Goal: Task Accomplishment & Management: Manage account settings

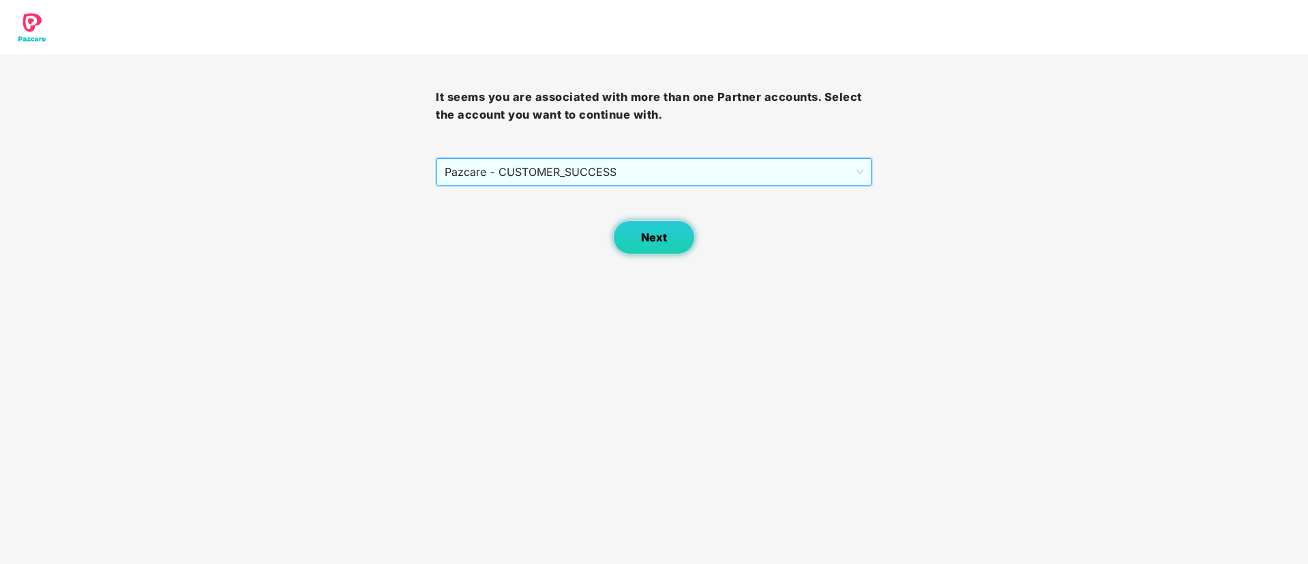
click at [652, 246] on button "Next" at bounding box center [654, 237] width 82 height 34
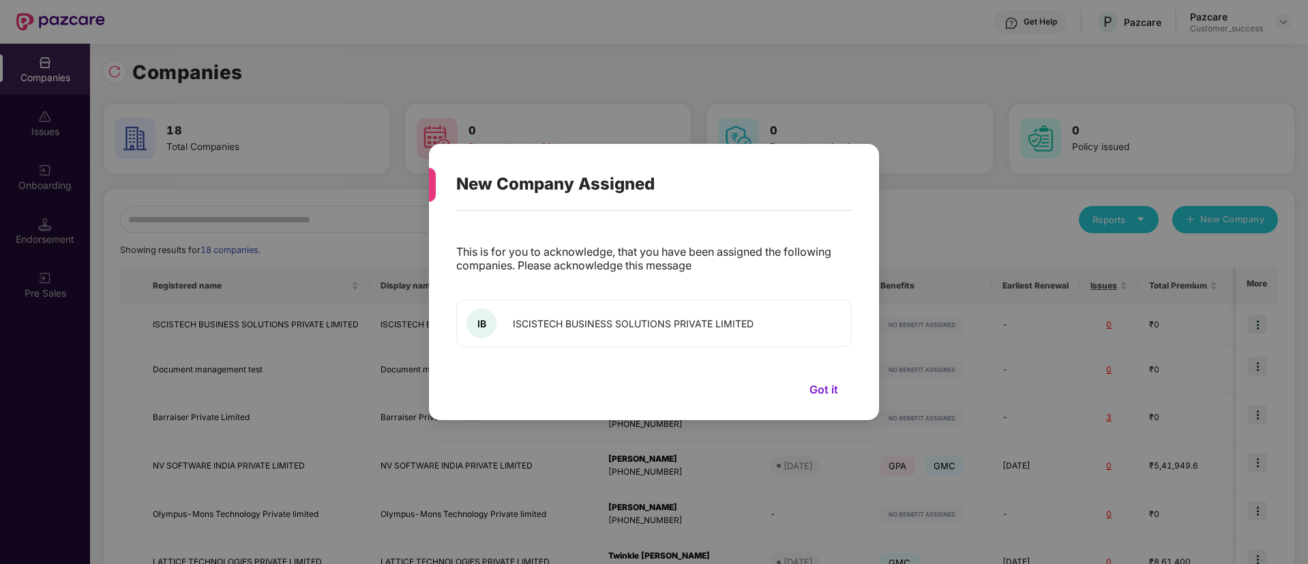
click at [830, 387] on button "Got it" at bounding box center [824, 389] width 56 height 20
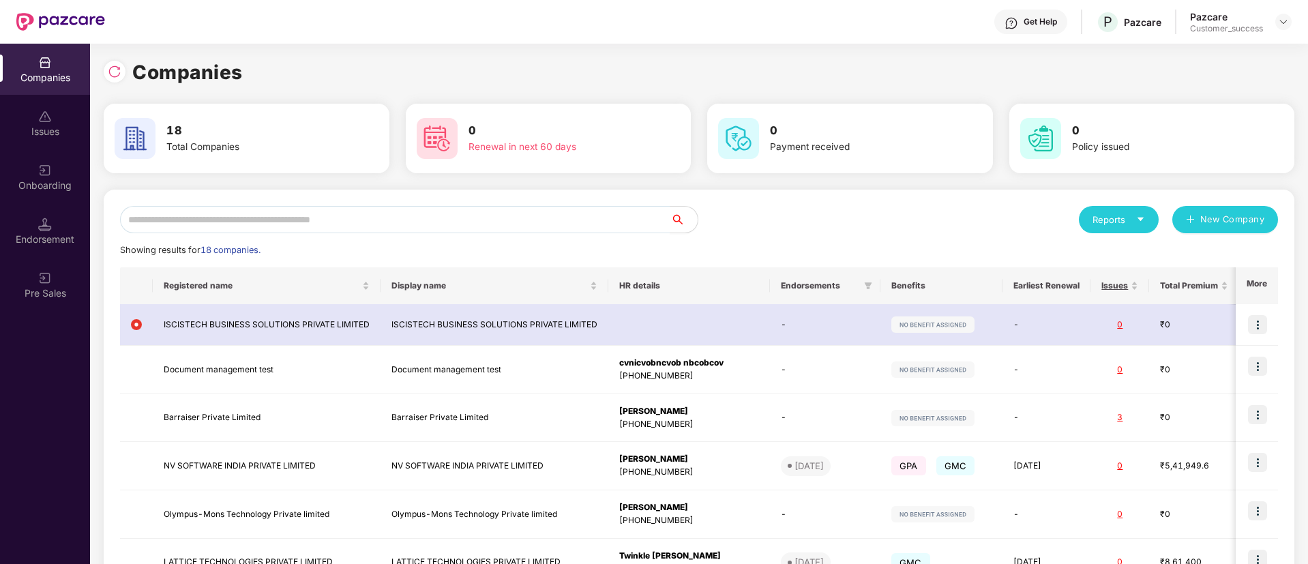
click at [49, 186] on div "New Company Assigned This is for you to acknowledge, that you have been assigne…" at bounding box center [654, 282] width 1308 height 564
click at [49, 186] on div "Onboarding" at bounding box center [45, 186] width 90 height 14
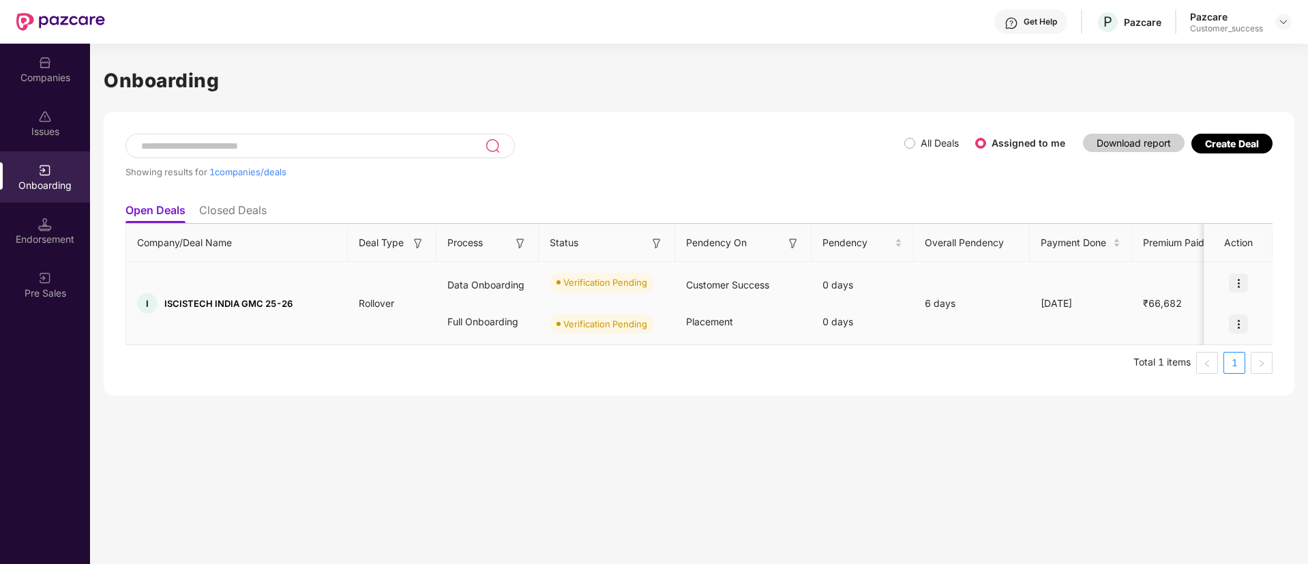
click at [1226, 329] on div at bounding box center [1238, 323] width 68 height 41
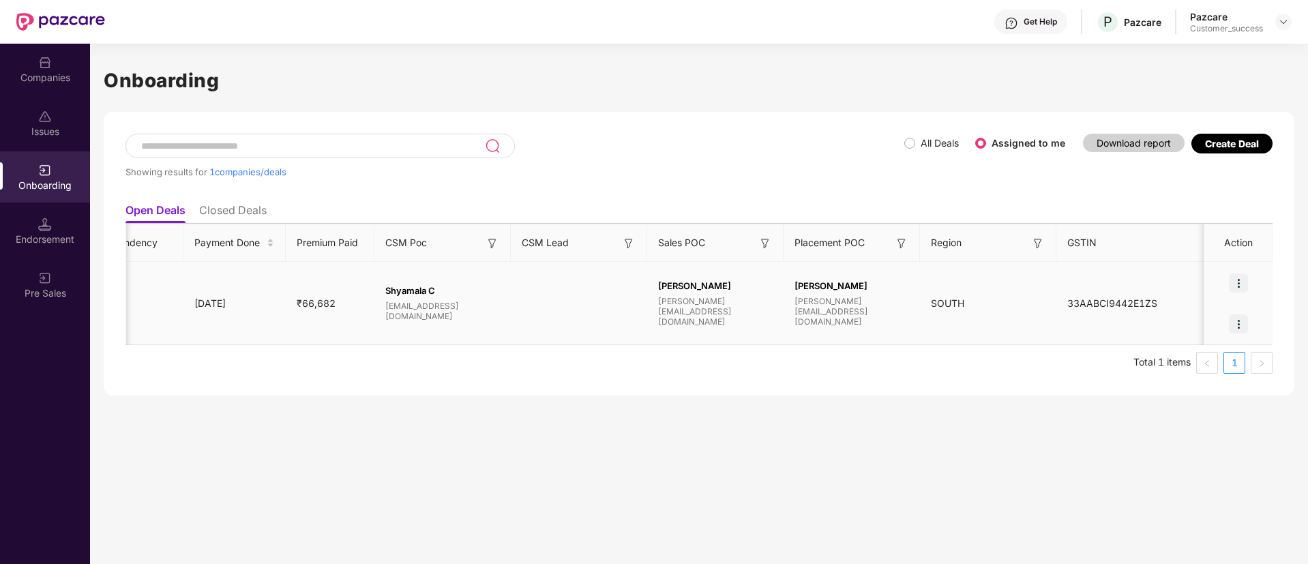
scroll to position [0, 1]
click at [1239, 279] on img at bounding box center [1238, 282] width 19 height 19
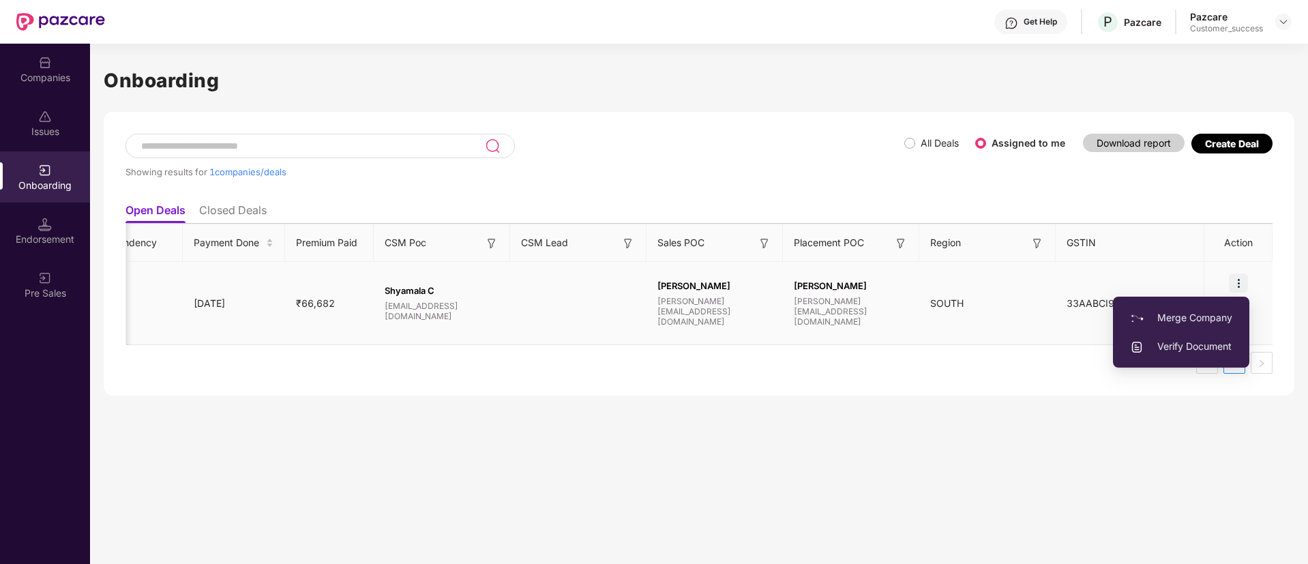
click at [1224, 344] on span "Verify Document" at bounding box center [1181, 346] width 102 height 15
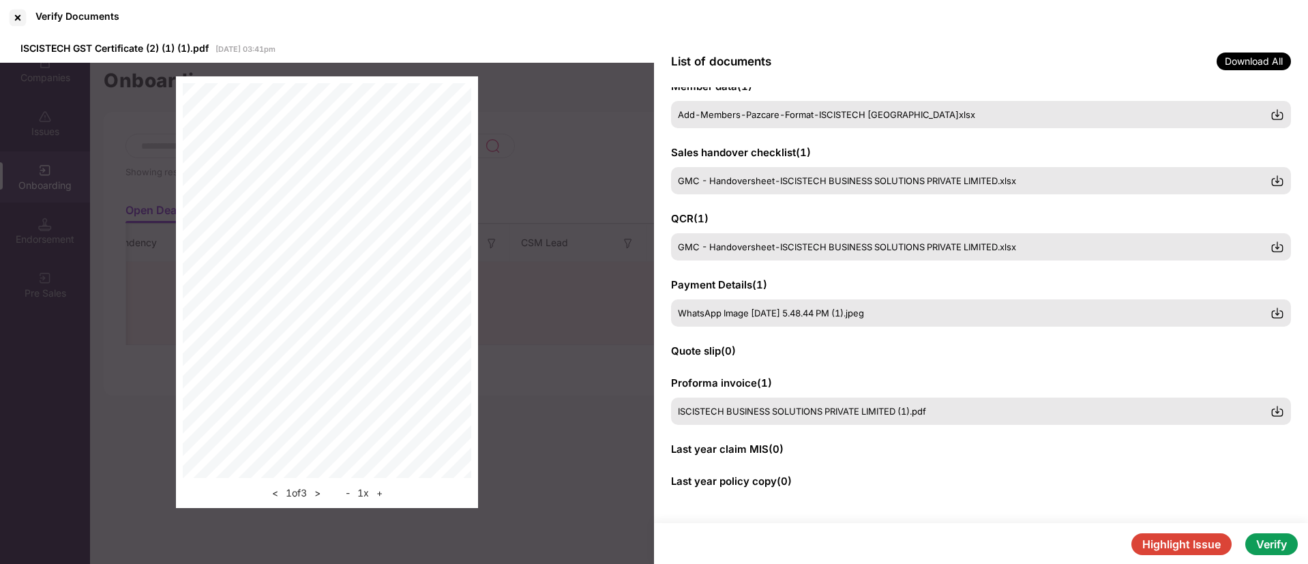
scroll to position [0, 0]
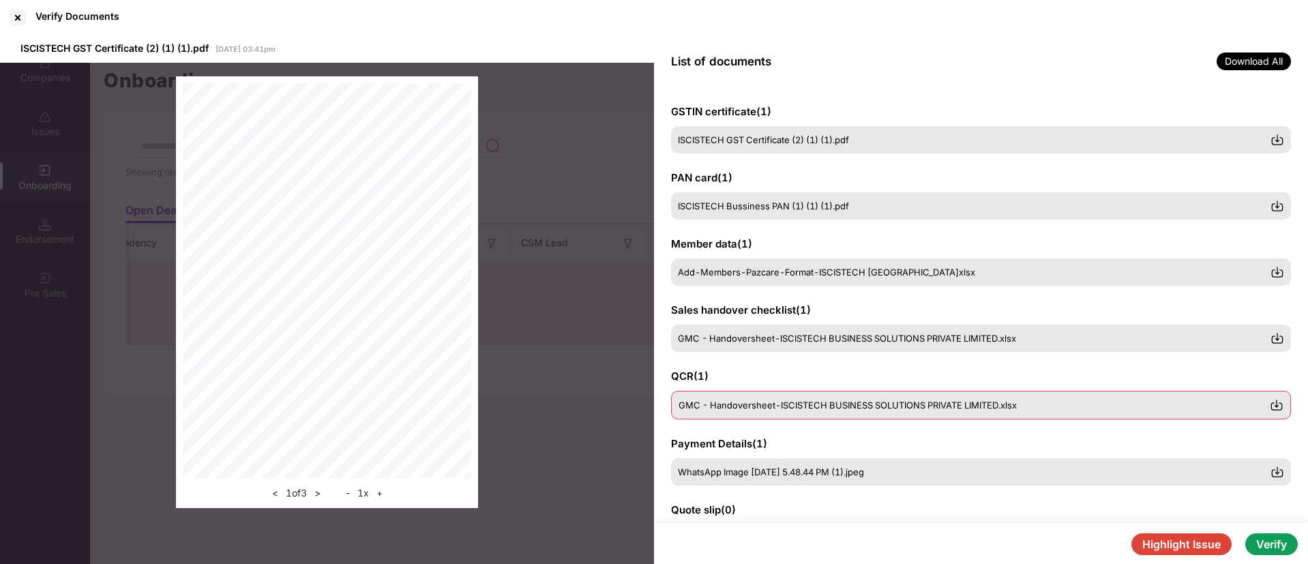
click at [807, 404] on span "GMC - Handoversheet-ISCISTECH BUSINESS SOLUTIONS PRIVATE LIMITED.xlsx" at bounding box center [848, 405] width 338 height 11
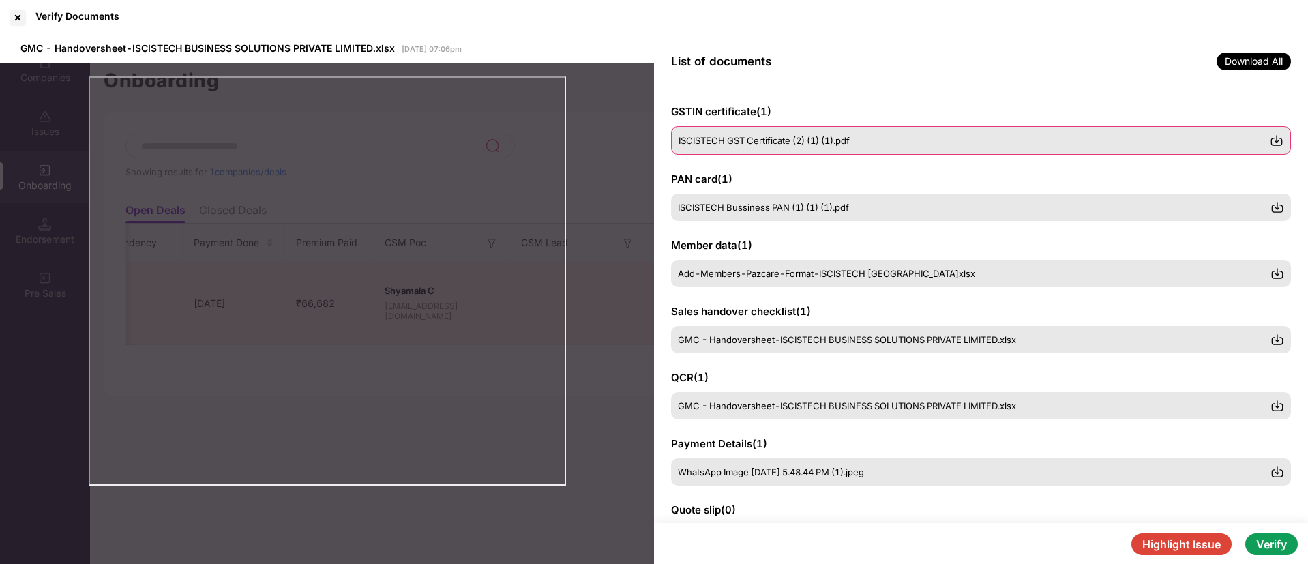
click at [733, 142] on span "ISCISTECH GST Certificate (2) (1) (1).pdf" at bounding box center [764, 140] width 171 height 11
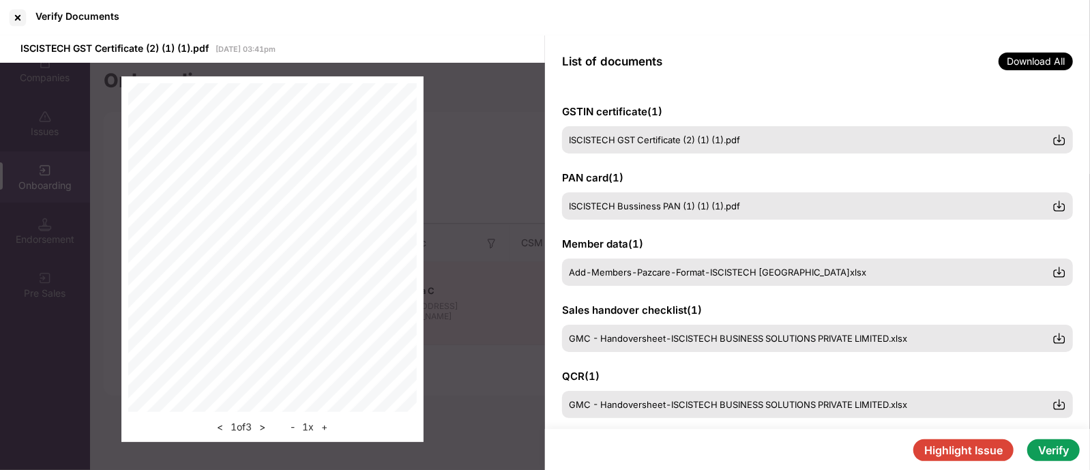
scroll to position [80, 0]
click at [25, 10] on div at bounding box center [18, 18] width 22 height 22
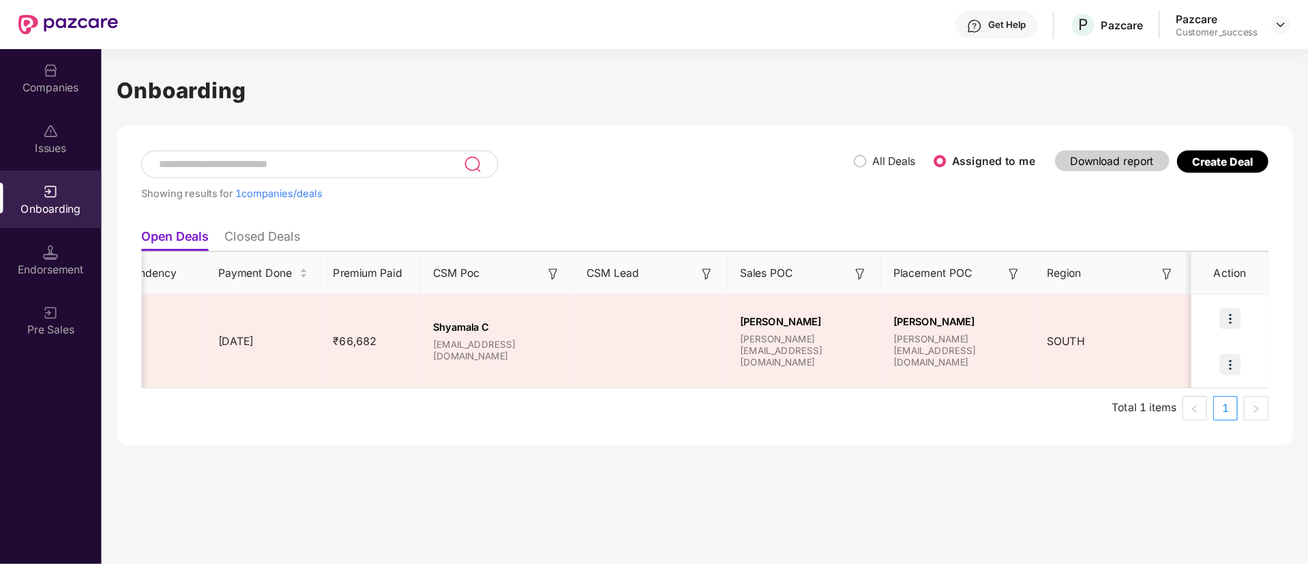
scroll to position [0, 847]
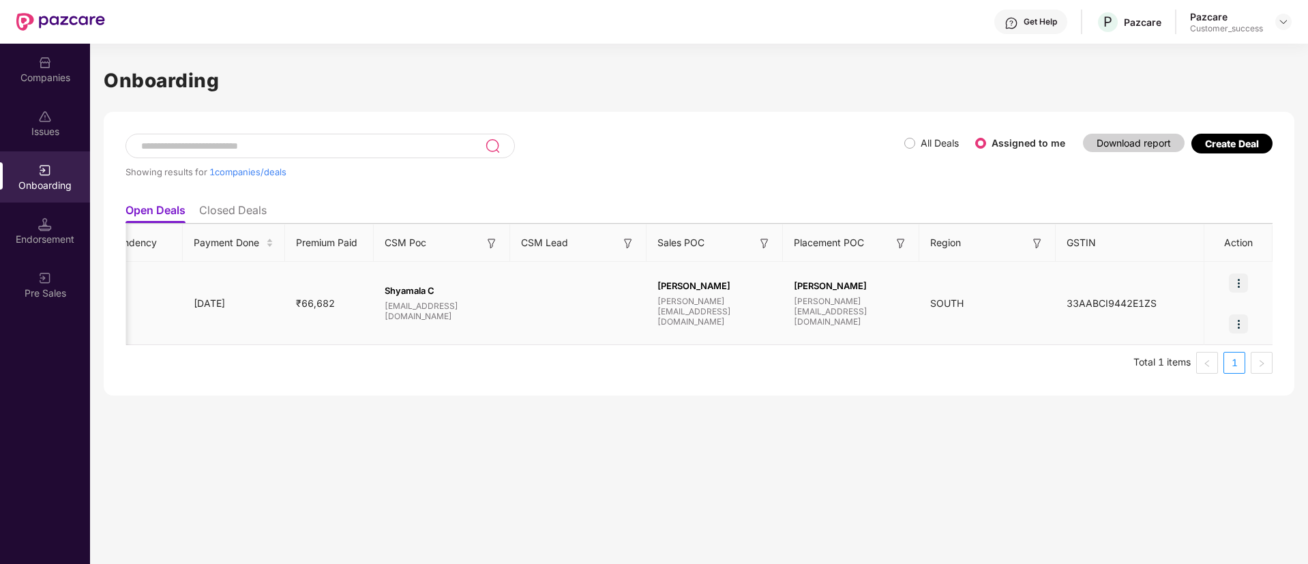
click at [128, 334] on td "6 days" at bounding box center [125, 303] width 116 height 83
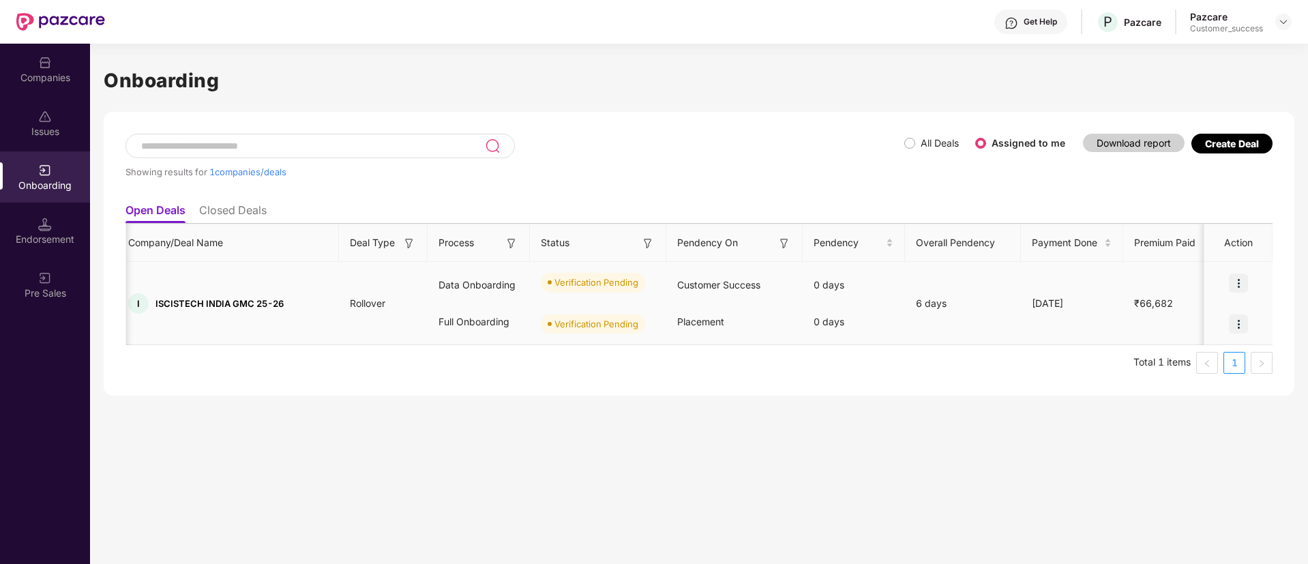
scroll to position [0, 0]
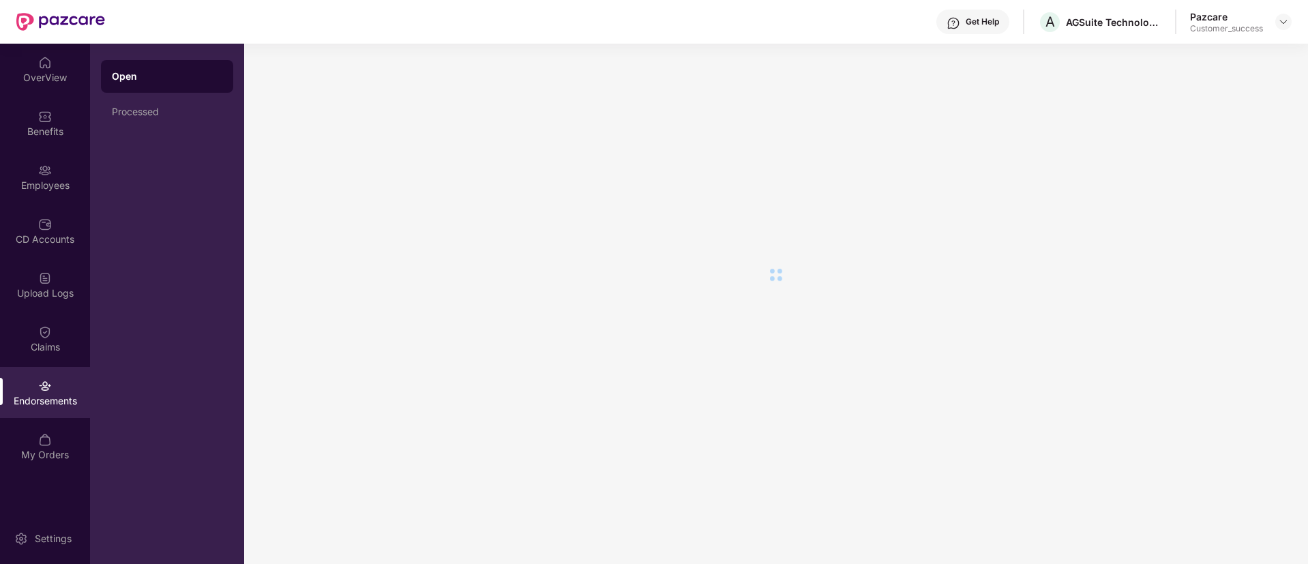
click at [58, 74] on div "OverView" at bounding box center [45, 78] width 90 height 14
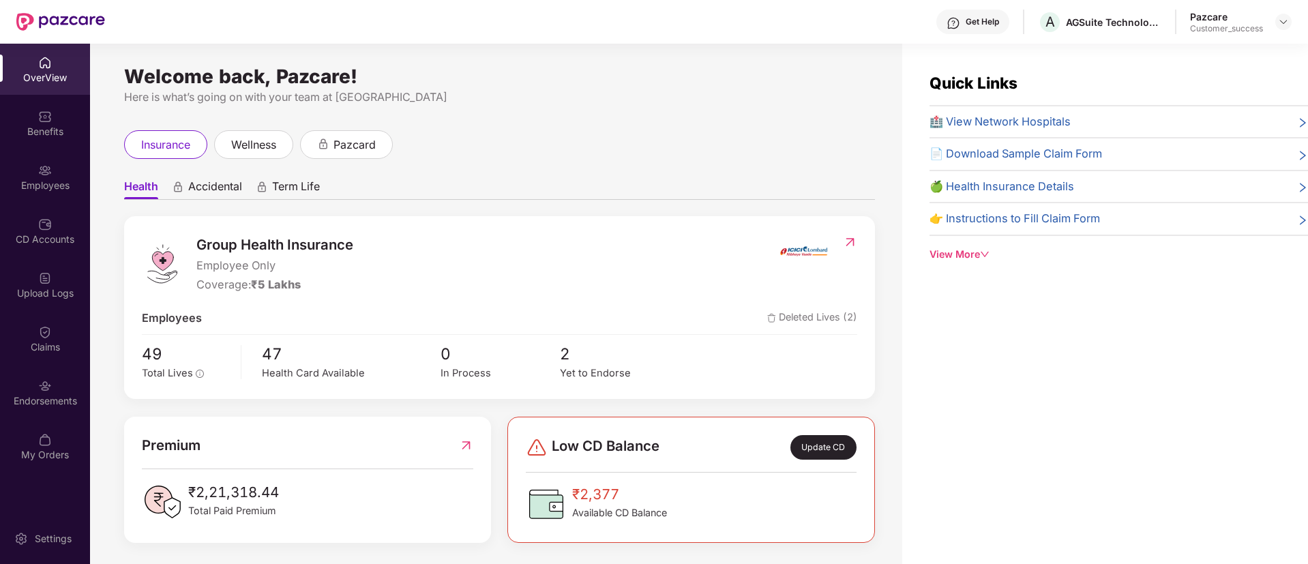
click at [1283, 19] on img at bounding box center [1283, 21] width 11 height 11
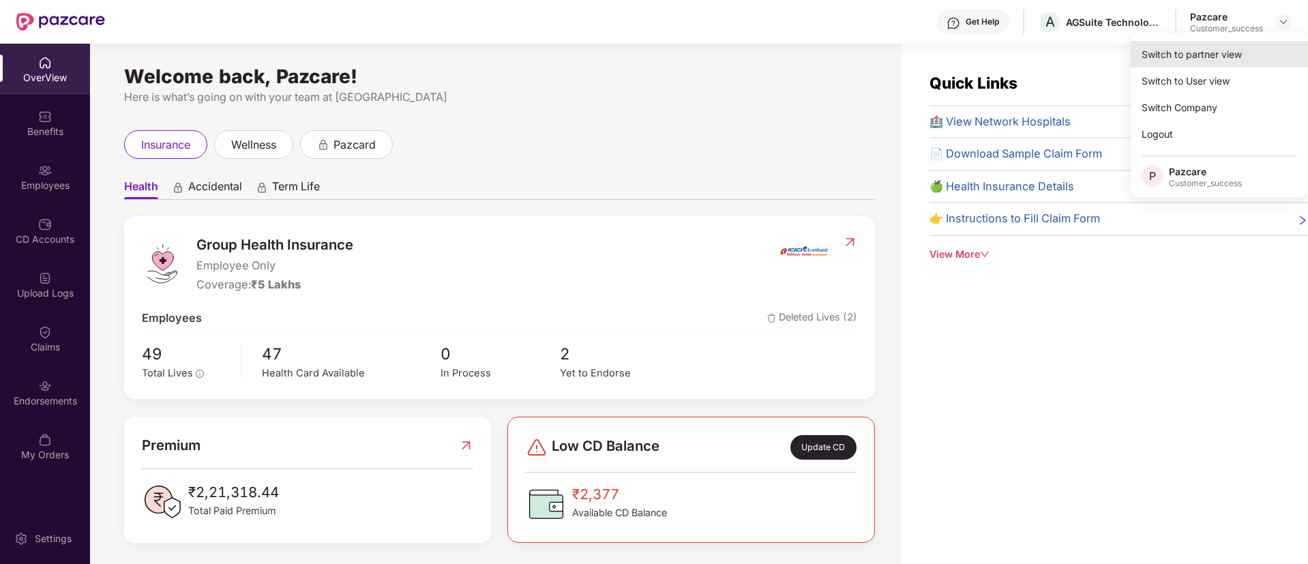
click at [1222, 59] on div "Switch to partner view" at bounding box center [1219, 54] width 177 height 27
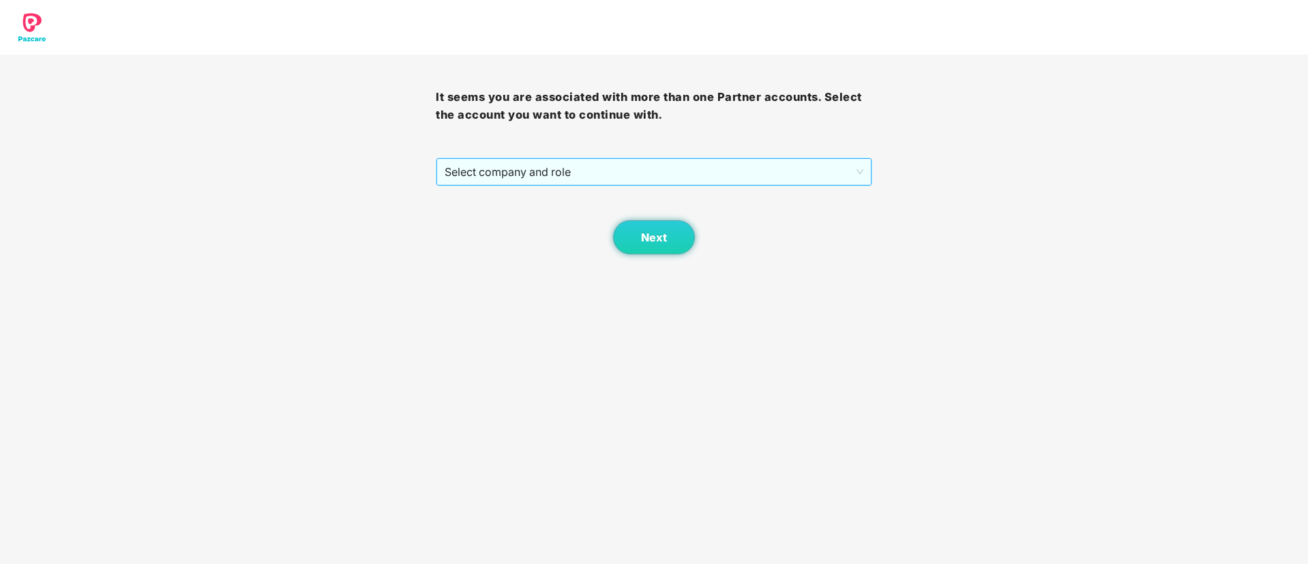
click at [666, 169] on span "Select company and role" at bounding box center [654, 172] width 418 height 26
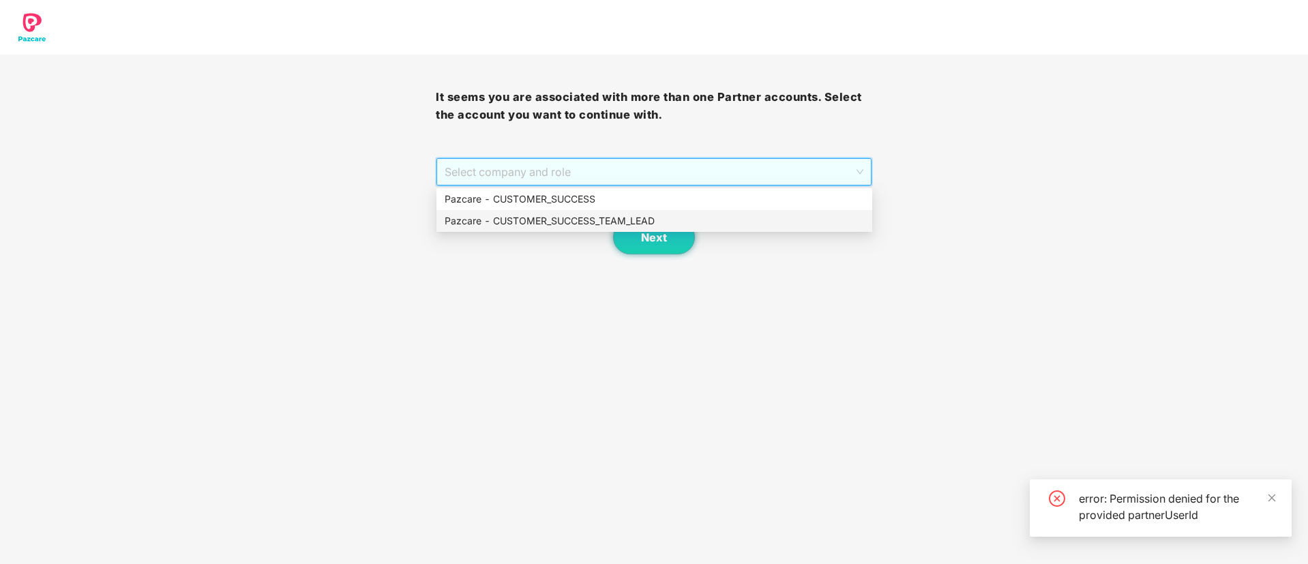
click at [645, 218] on div "Pazcare - CUSTOMER_SUCCESS_TEAM_LEAD" at bounding box center [654, 220] width 419 height 15
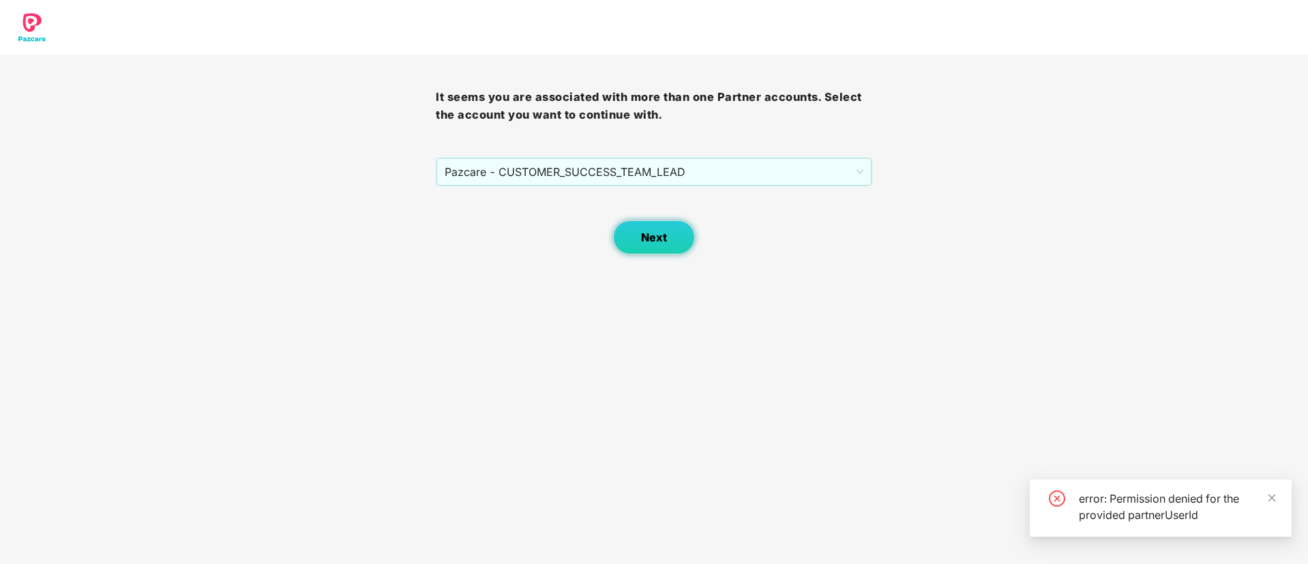
click at [657, 245] on button "Next" at bounding box center [654, 237] width 82 height 34
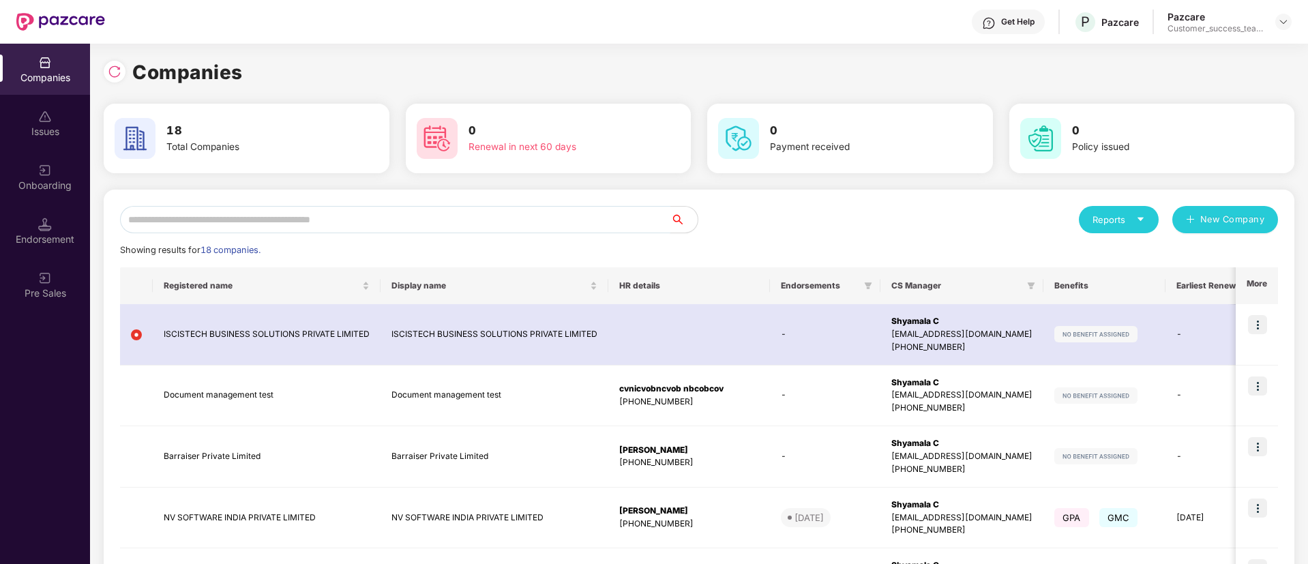
click at [657, 218] on input "text" at bounding box center [395, 219] width 550 height 27
drag, startPoint x: 657, startPoint y: 216, endPoint x: 637, endPoint y: 216, distance: 19.8
click at [647, 216] on input "text" at bounding box center [395, 219] width 550 height 27
click at [637, 216] on input "text" at bounding box center [395, 219] width 550 height 27
click at [1281, 27] on div at bounding box center [1283, 22] width 16 height 16
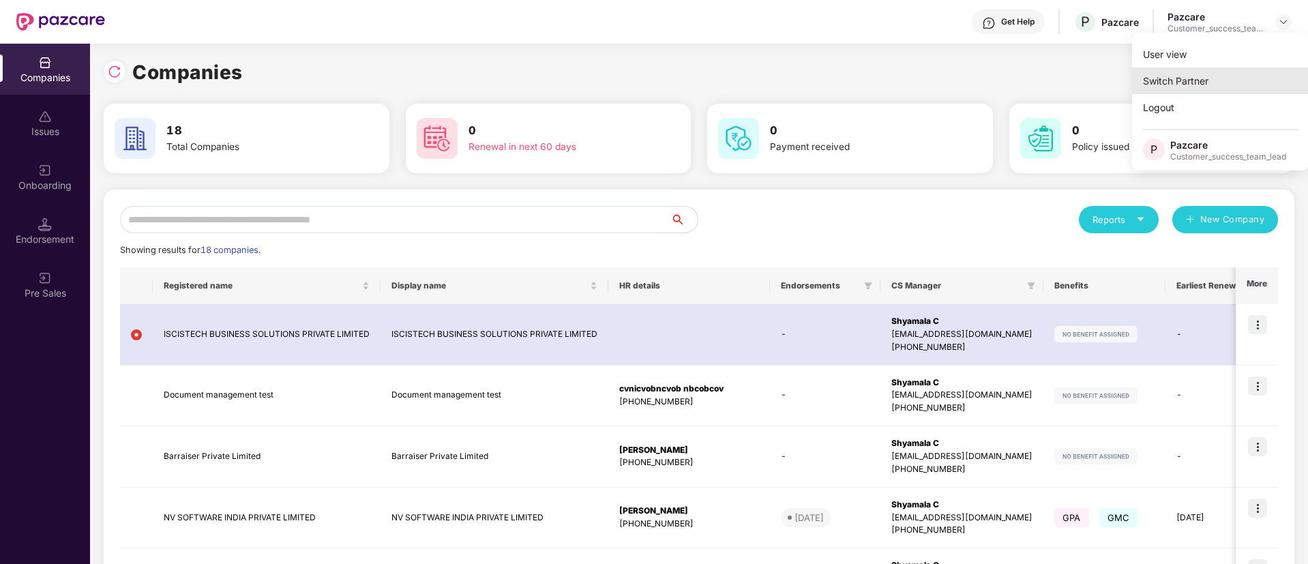
click at [1229, 87] on div "Switch Partner" at bounding box center [1220, 81] width 177 height 27
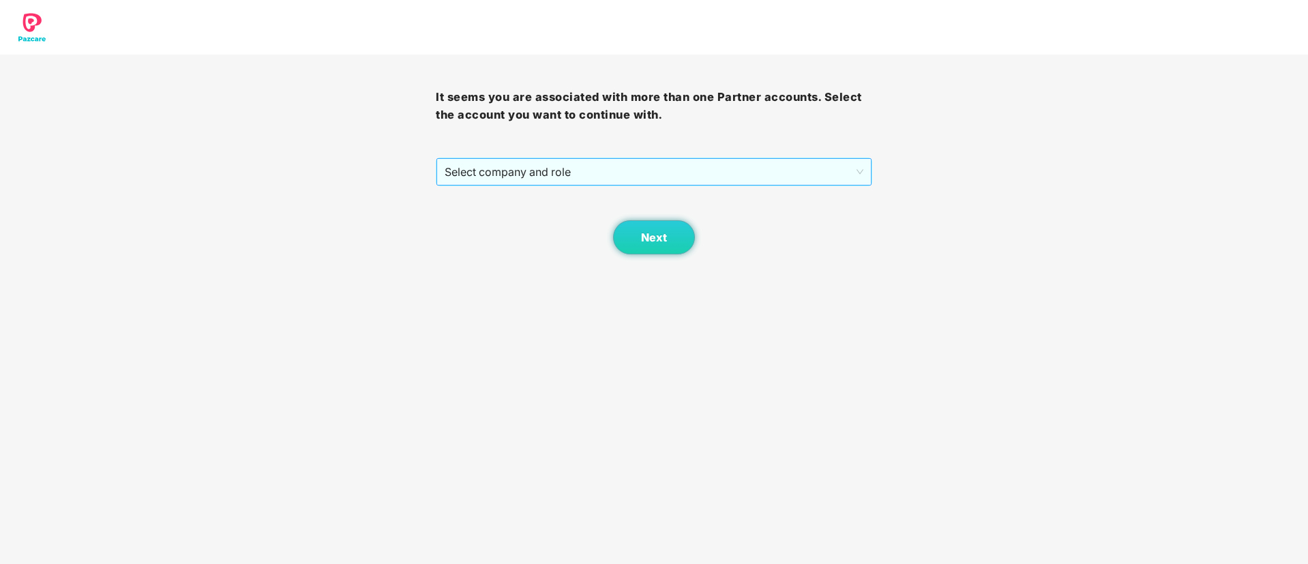
click at [642, 164] on span "Select company and role" at bounding box center [654, 172] width 418 height 26
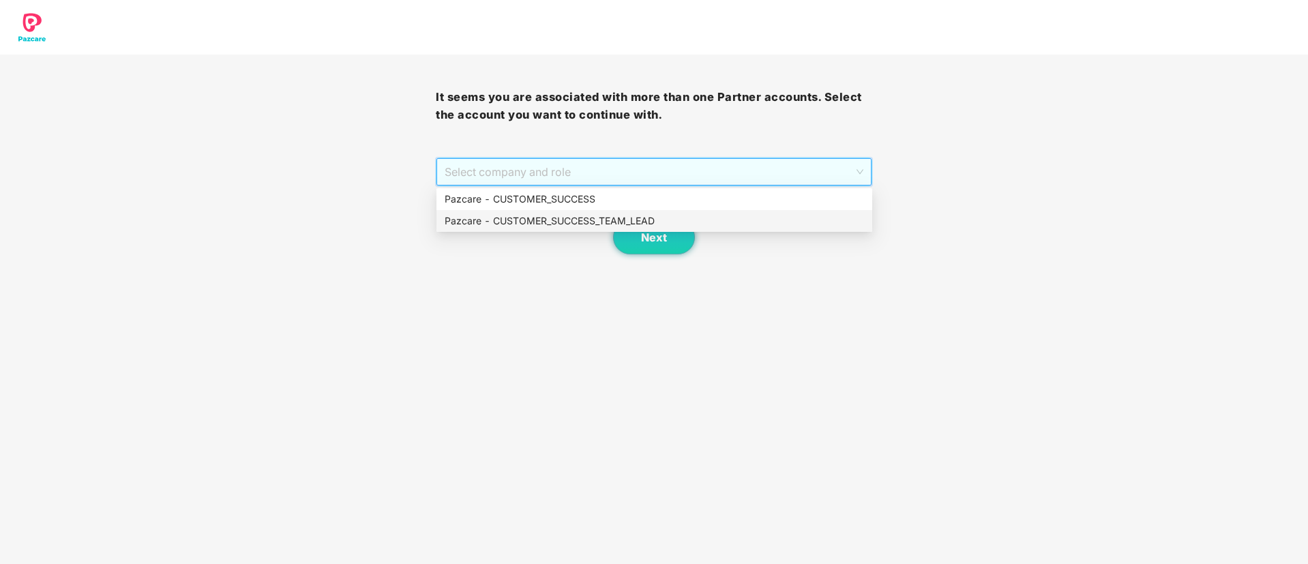
click at [617, 221] on div "Pazcare - CUSTOMER_SUCCESS_TEAM_LEAD" at bounding box center [654, 220] width 419 height 15
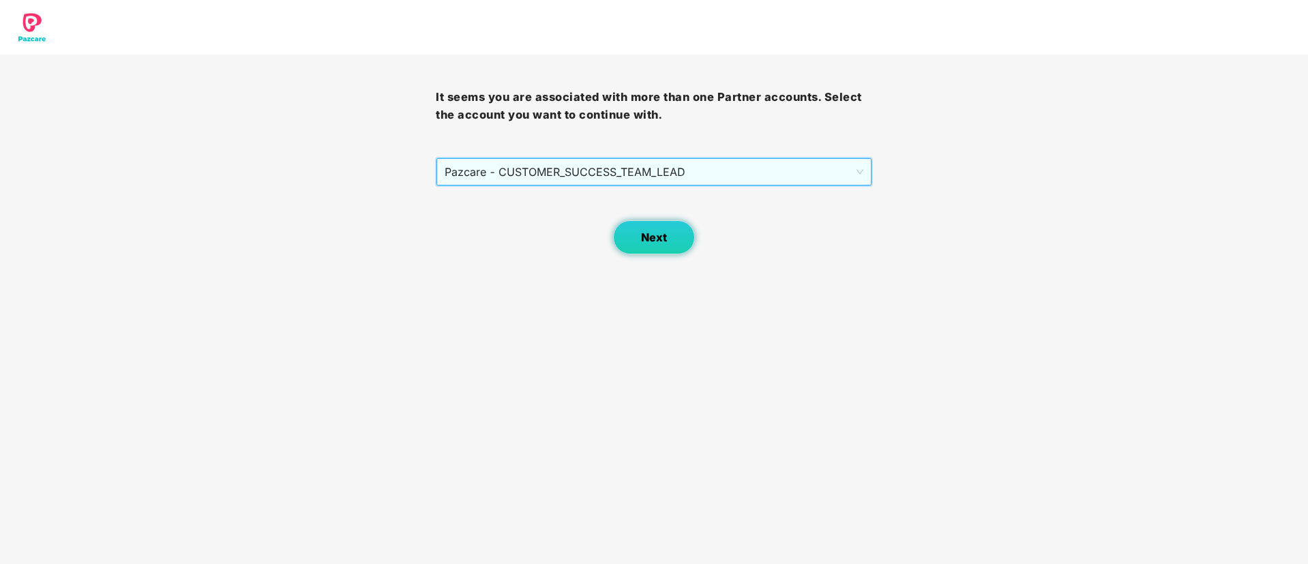
click at [638, 236] on button "Next" at bounding box center [654, 237] width 82 height 34
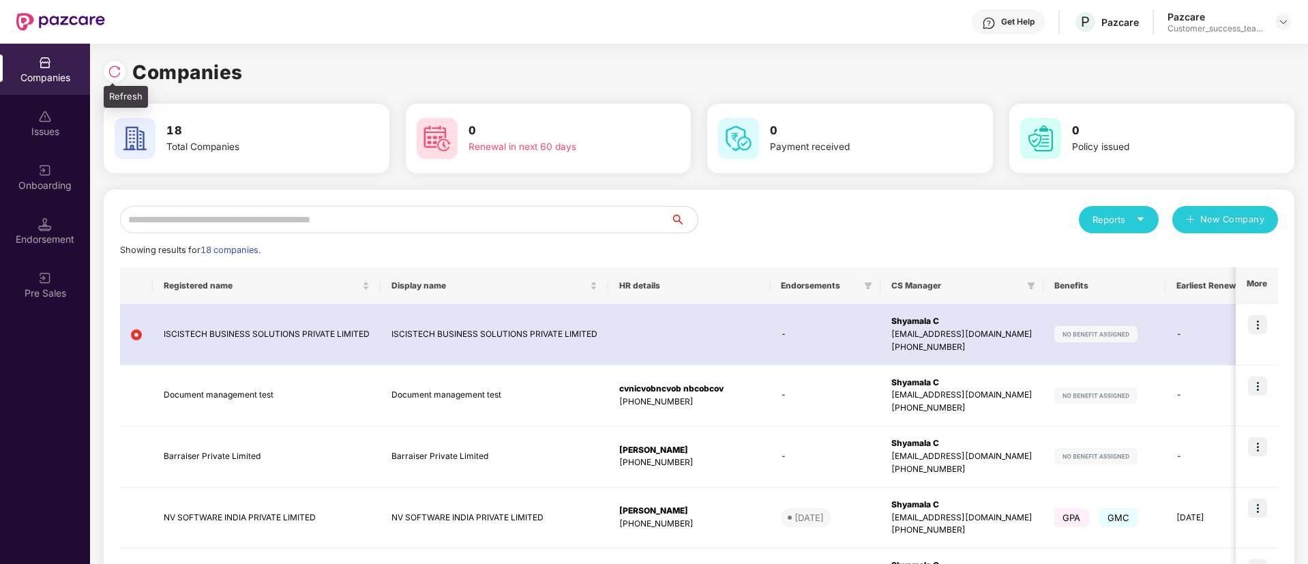
click at [129, 69] on div at bounding box center [118, 69] width 29 height 25
click at [123, 69] on div at bounding box center [115, 72] width 22 height 22
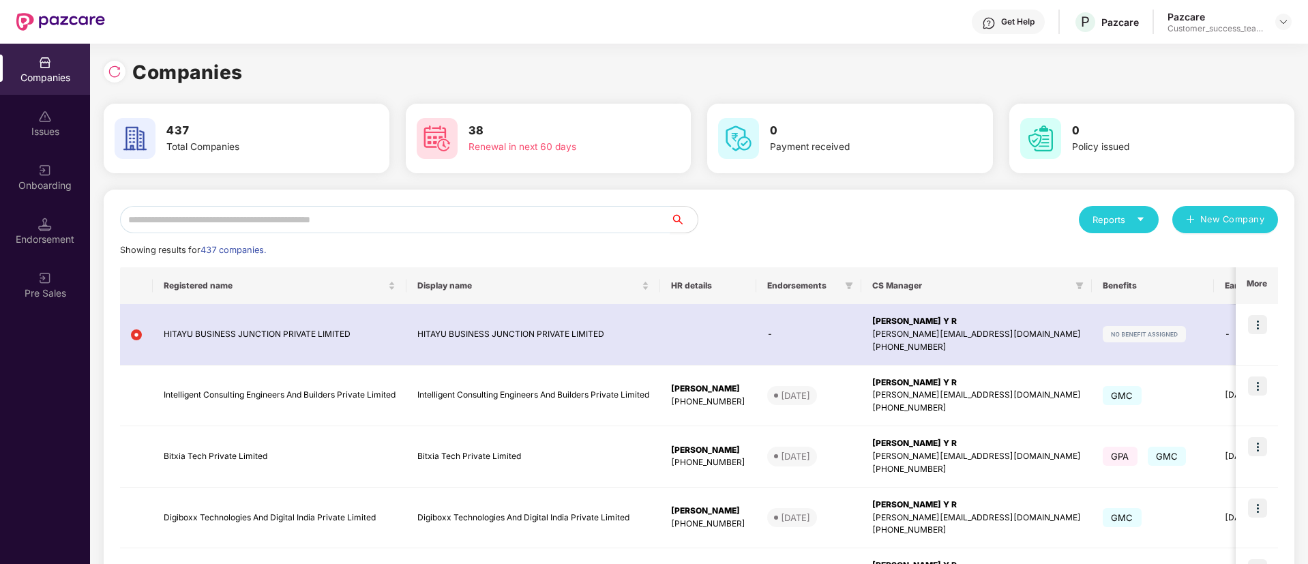
click at [327, 212] on input "text" at bounding box center [395, 219] width 550 height 27
paste input "********"
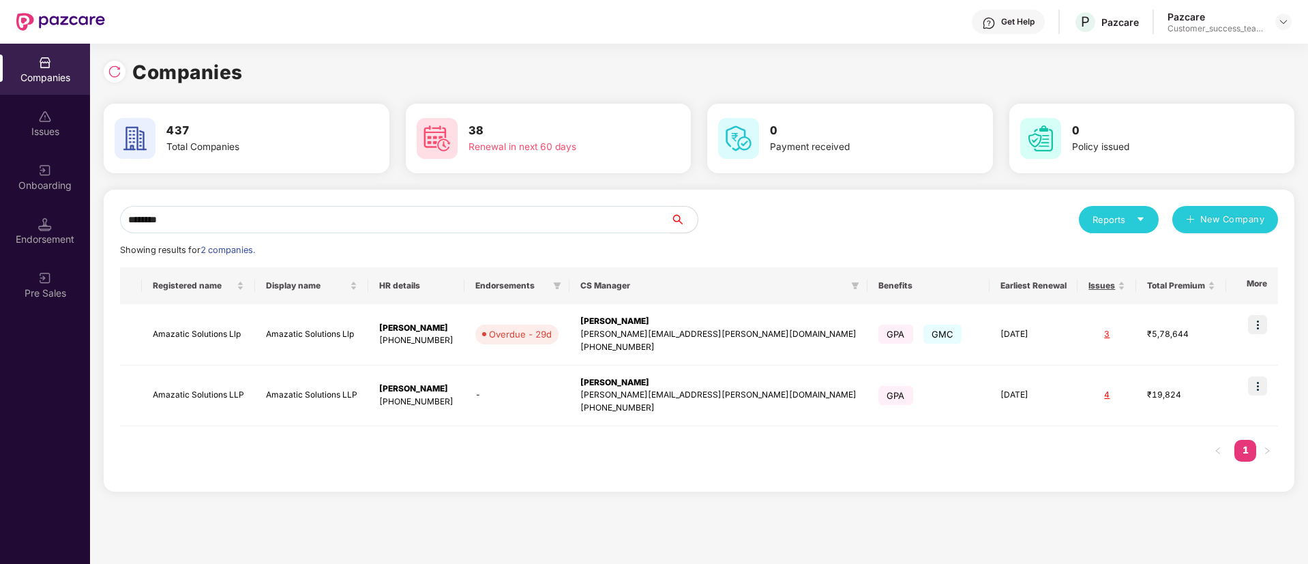
click at [353, 230] on input "********" at bounding box center [395, 219] width 550 height 27
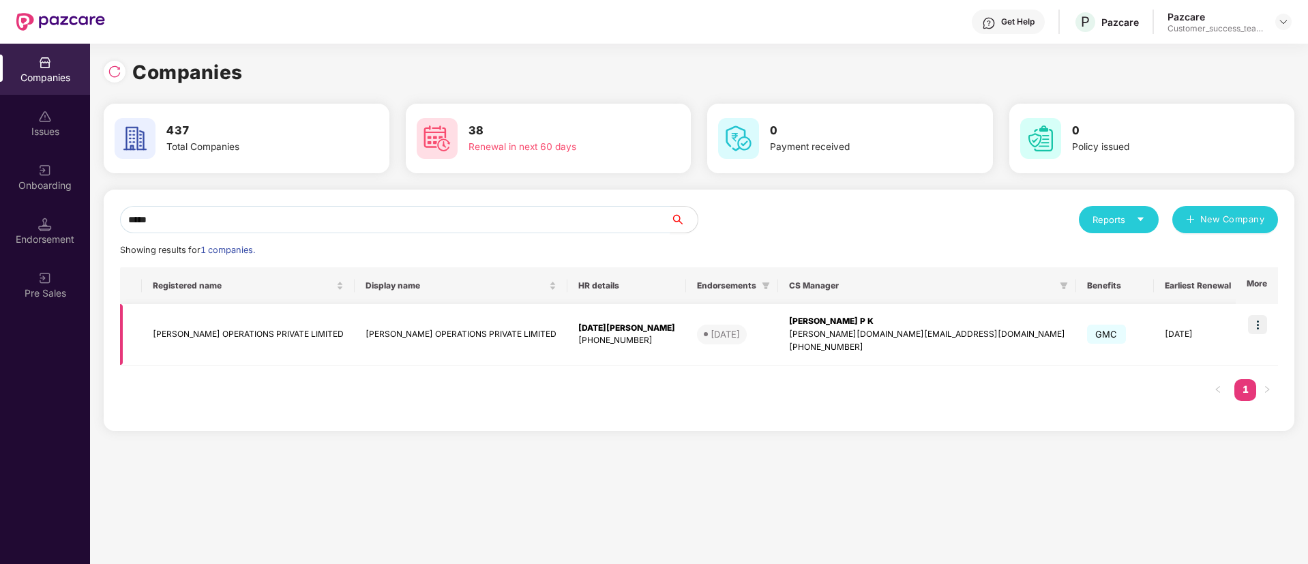
type input "*****"
click at [1259, 321] on img at bounding box center [1257, 324] width 19 height 19
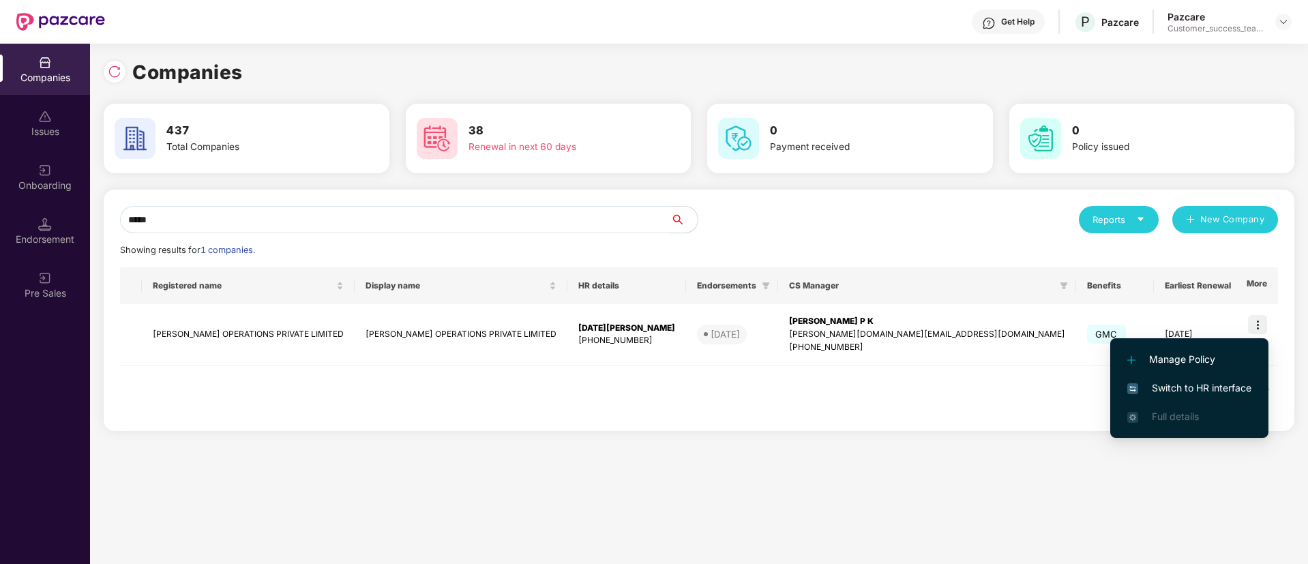
click at [1234, 381] on span "Switch to HR interface" at bounding box center [1189, 388] width 124 height 15
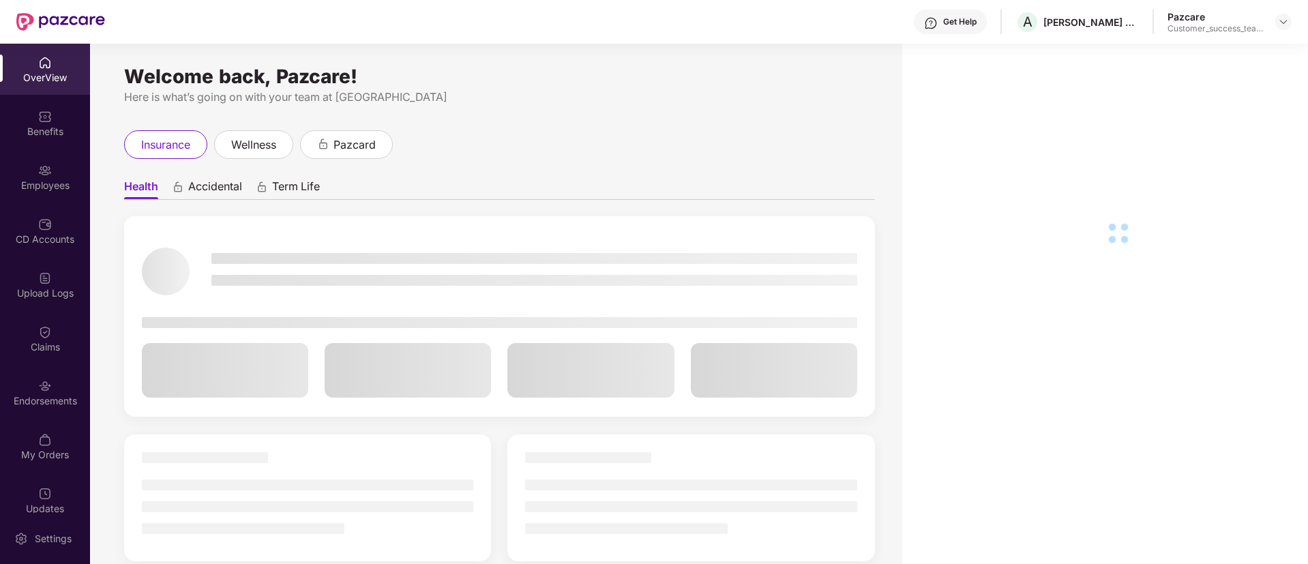
click at [59, 408] on div "Endorsements" at bounding box center [45, 392] width 90 height 51
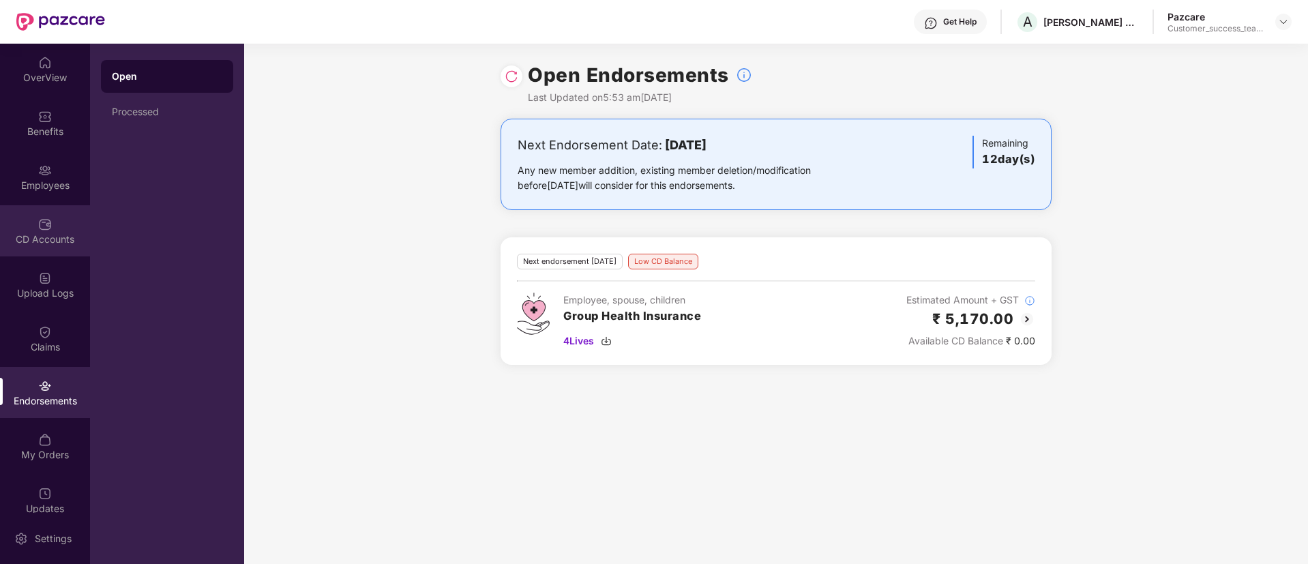
click at [57, 234] on div "CD Accounts" at bounding box center [45, 240] width 90 height 14
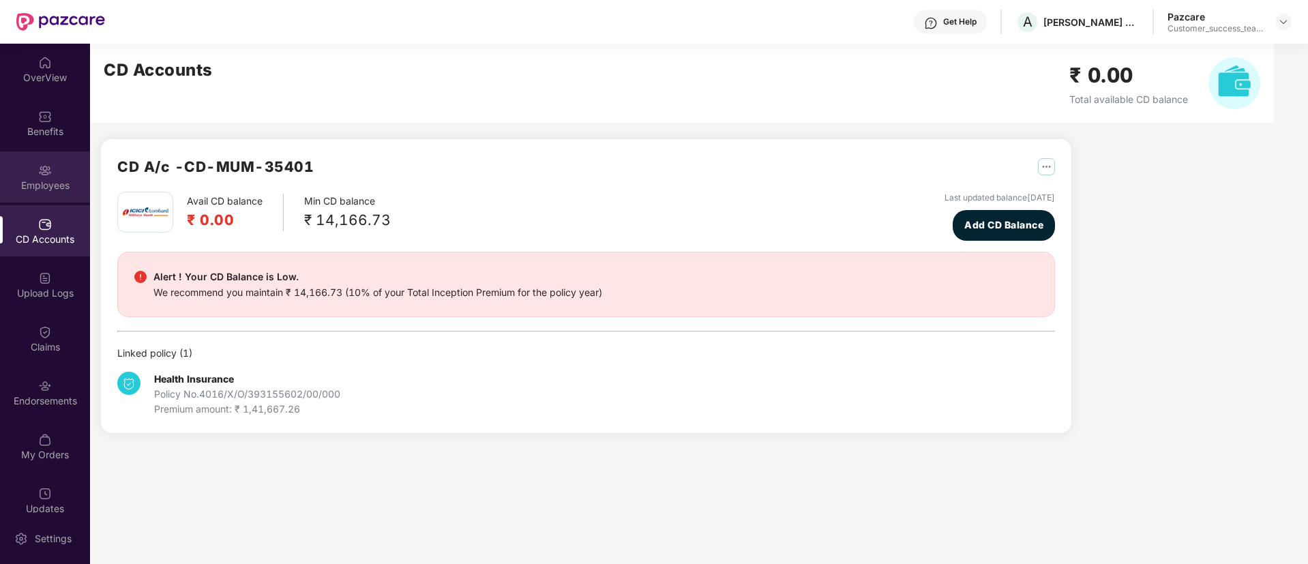
click at [56, 188] on div "Employees" at bounding box center [45, 186] width 90 height 14
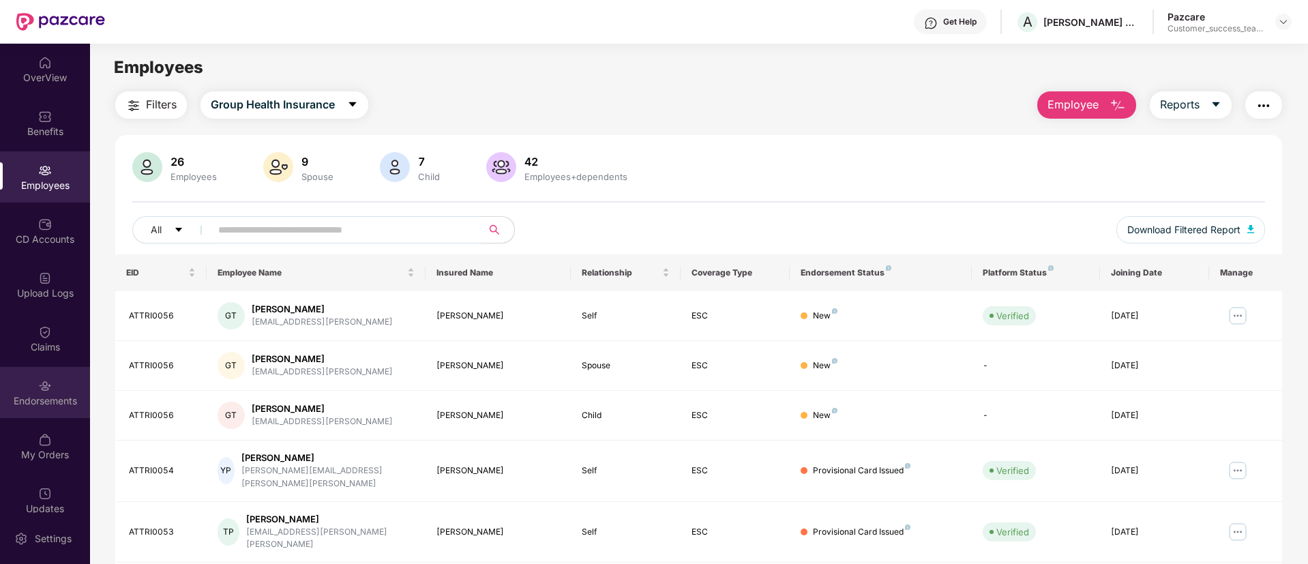
click at [42, 390] on img at bounding box center [45, 386] width 14 height 14
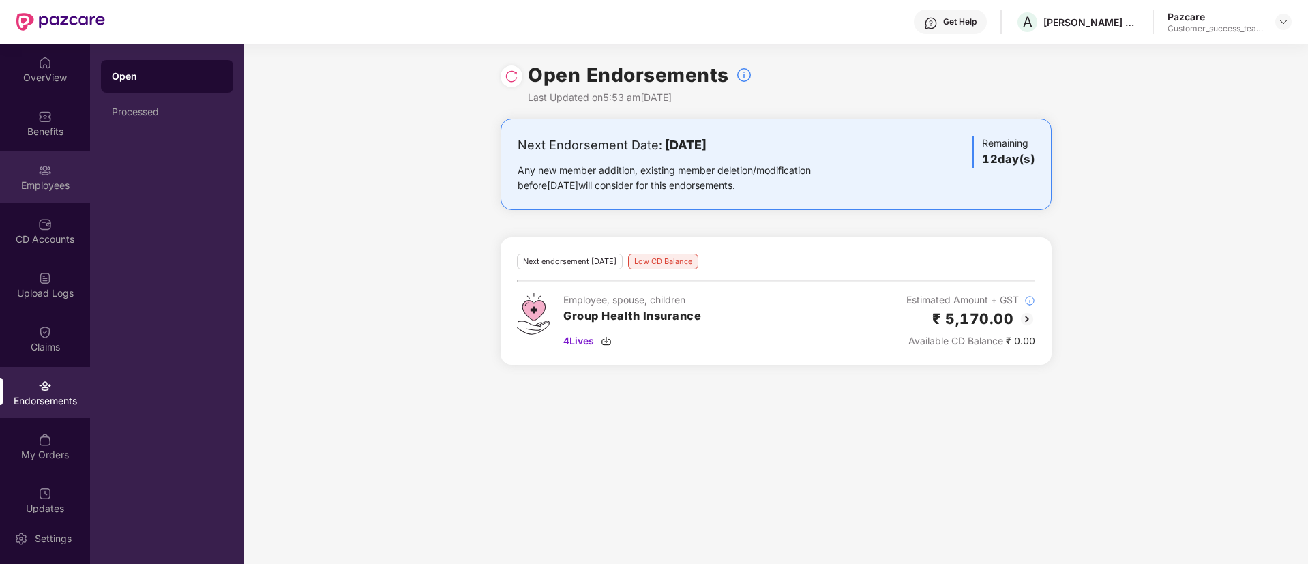
click at [56, 195] on div "Employees" at bounding box center [45, 176] width 90 height 51
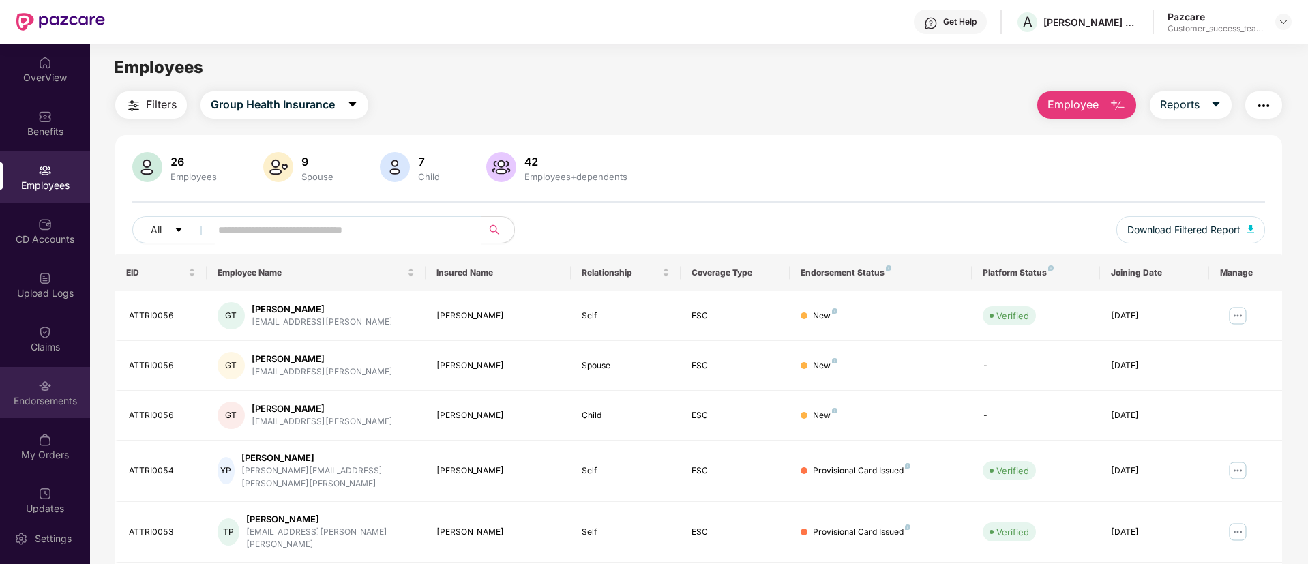
click at [38, 382] on img at bounding box center [45, 386] width 14 height 14
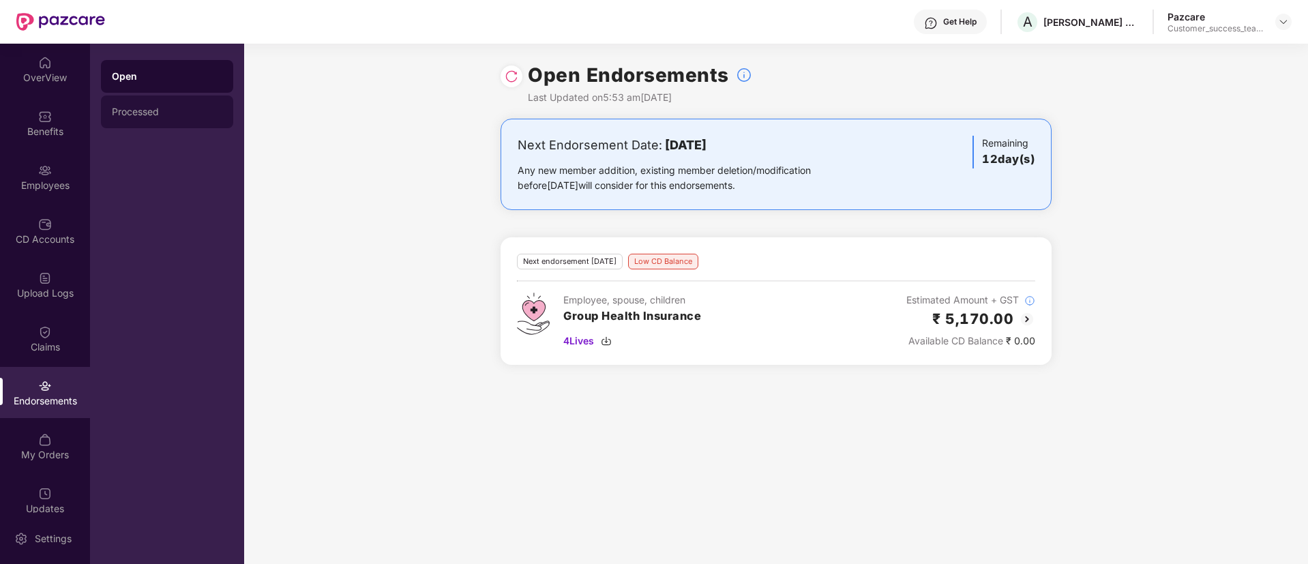
click at [123, 115] on div "Processed" at bounding box center [167, 111] width 110 height 11
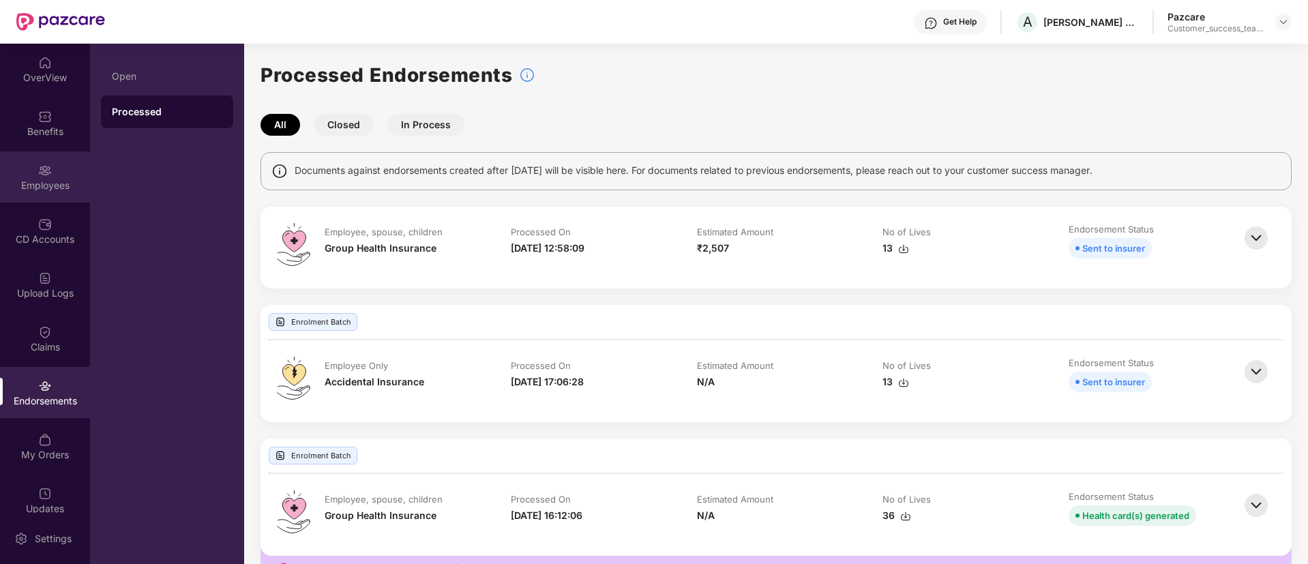
click at [49, 168] on img at bounding box center [45, 171] width 14 height 14
